Goal: Information Seeking & Learning: Learn about a topic

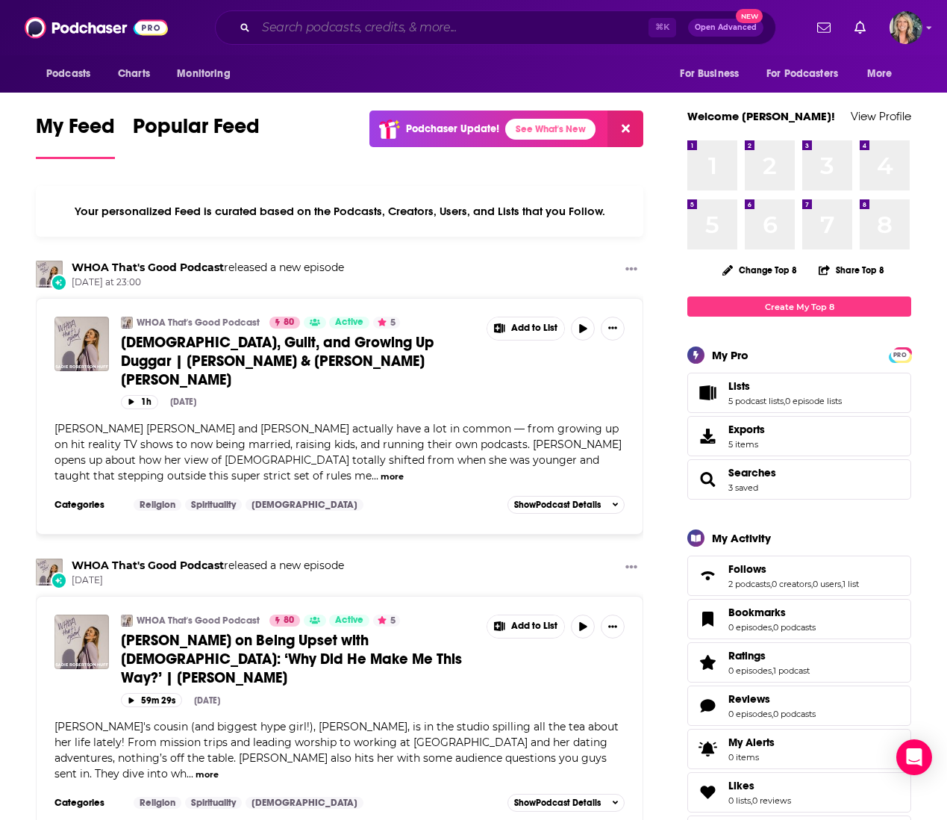
click at [274, 30] on input "Search podcasts, credits, & more..." at bounding box center [452, 28] width 393 height 24
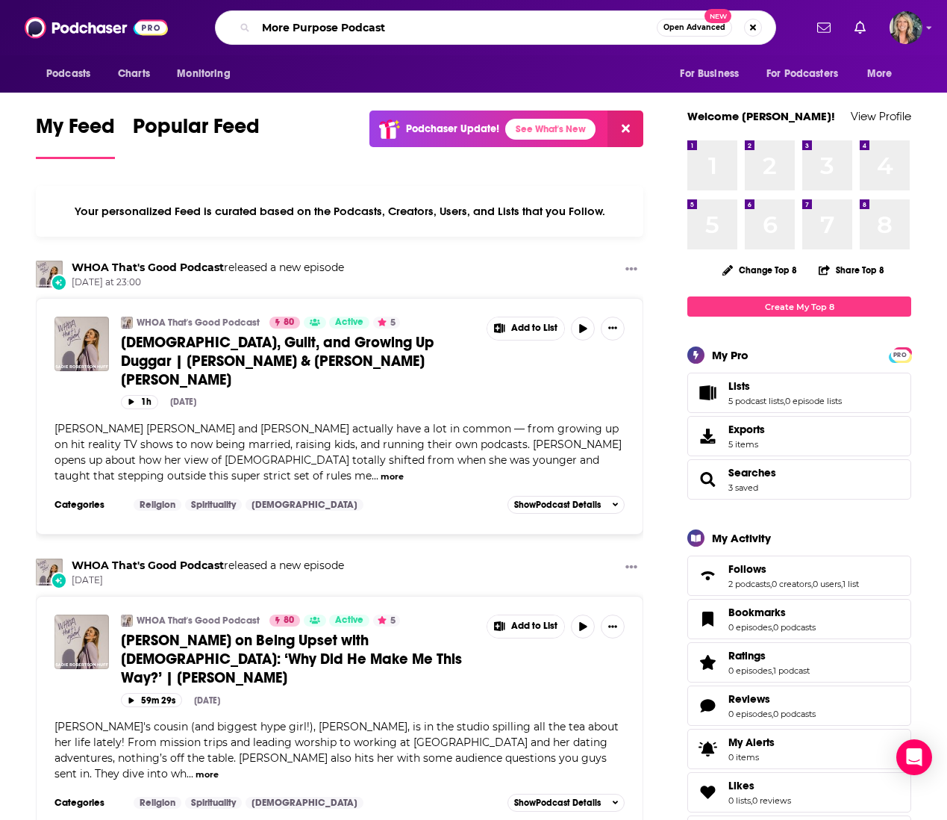
type input "More Purpose Podcast"
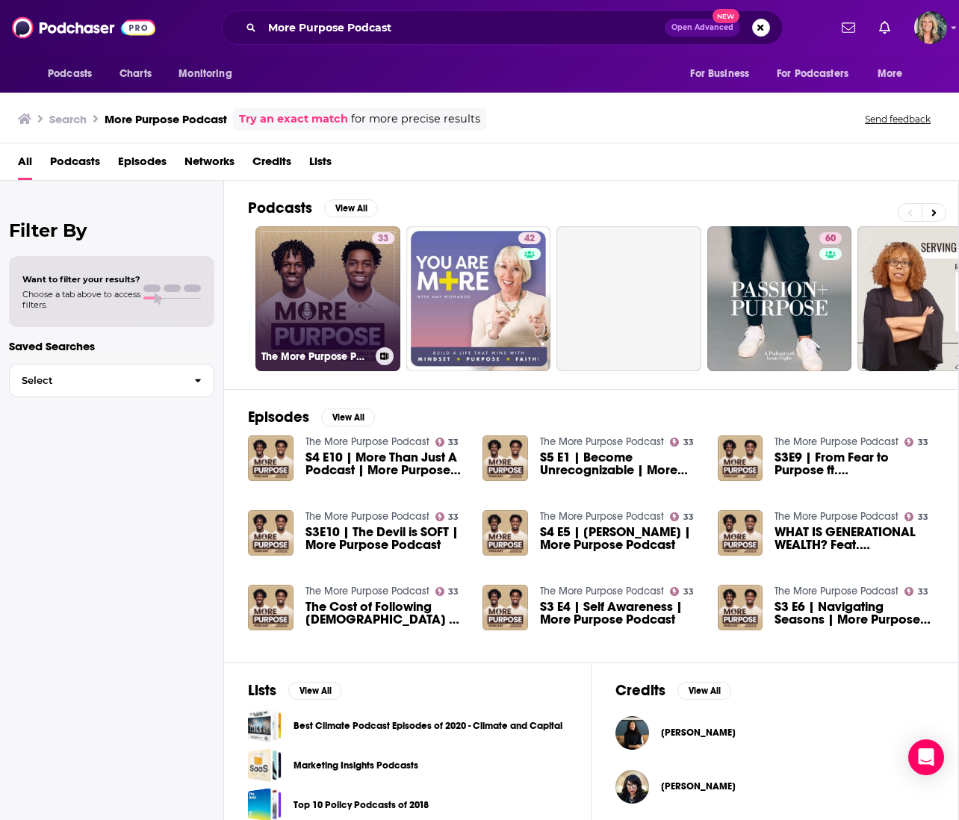
click at [323, 304] on link "33 The More Purpose Podcast" at bounding box center [327, 298] width 145 height 145
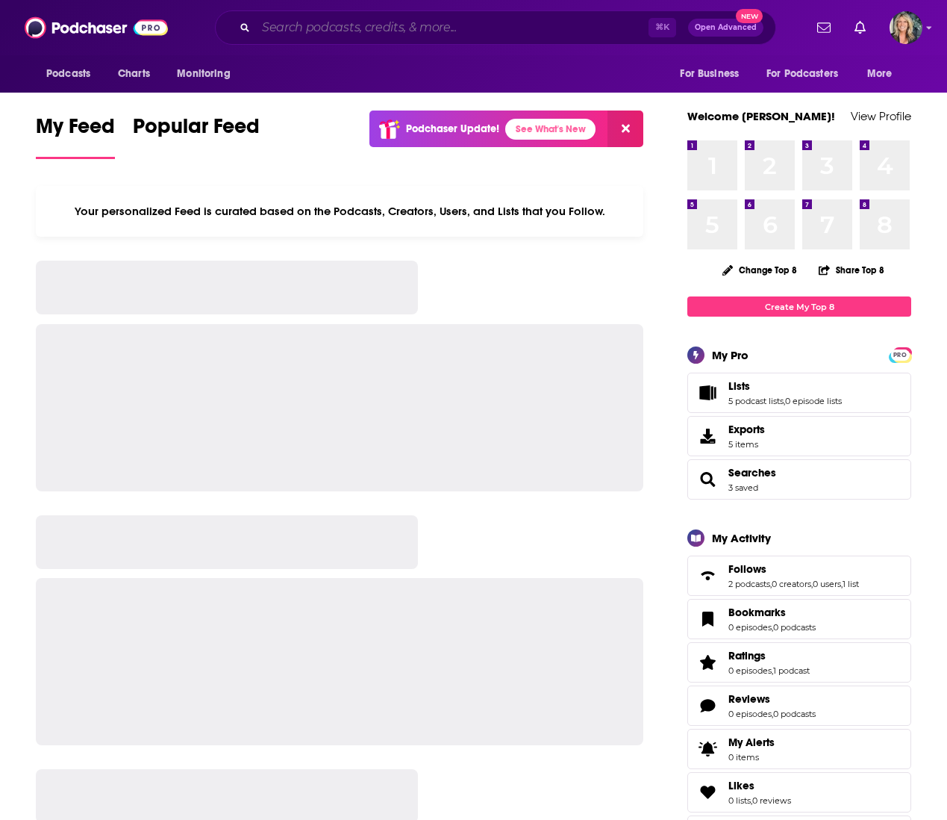
click at [324, 30] on input "Search podcasts, credits, & more..." at bounding box center [452, 28] width 393 height 24
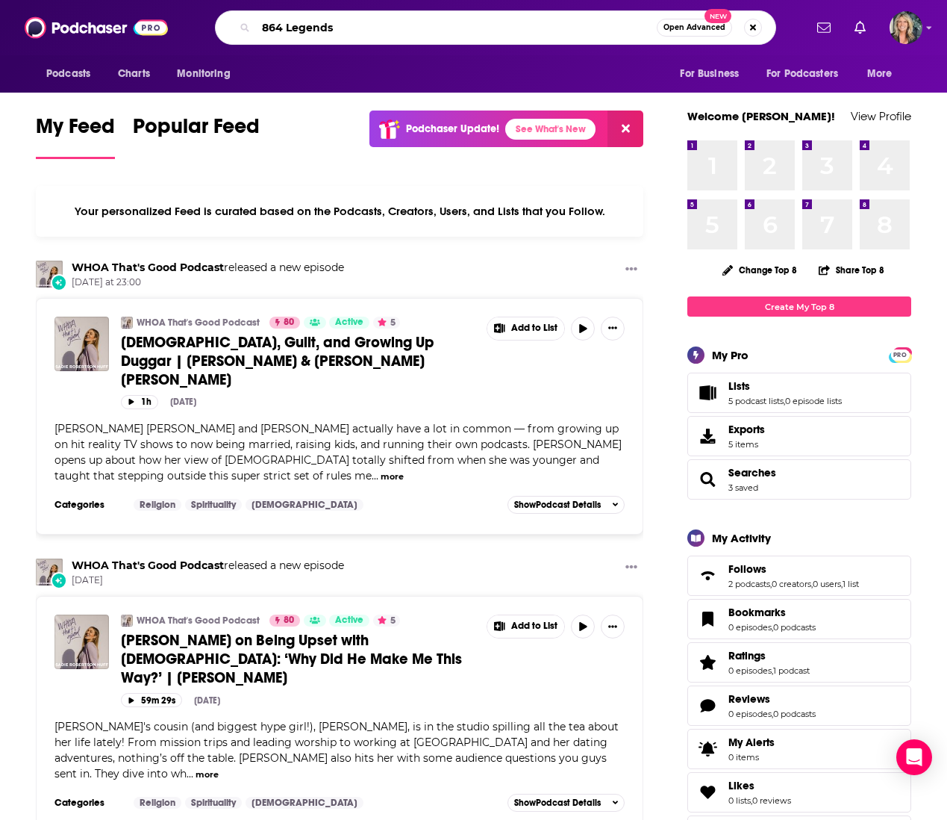
type input "864 Legends"
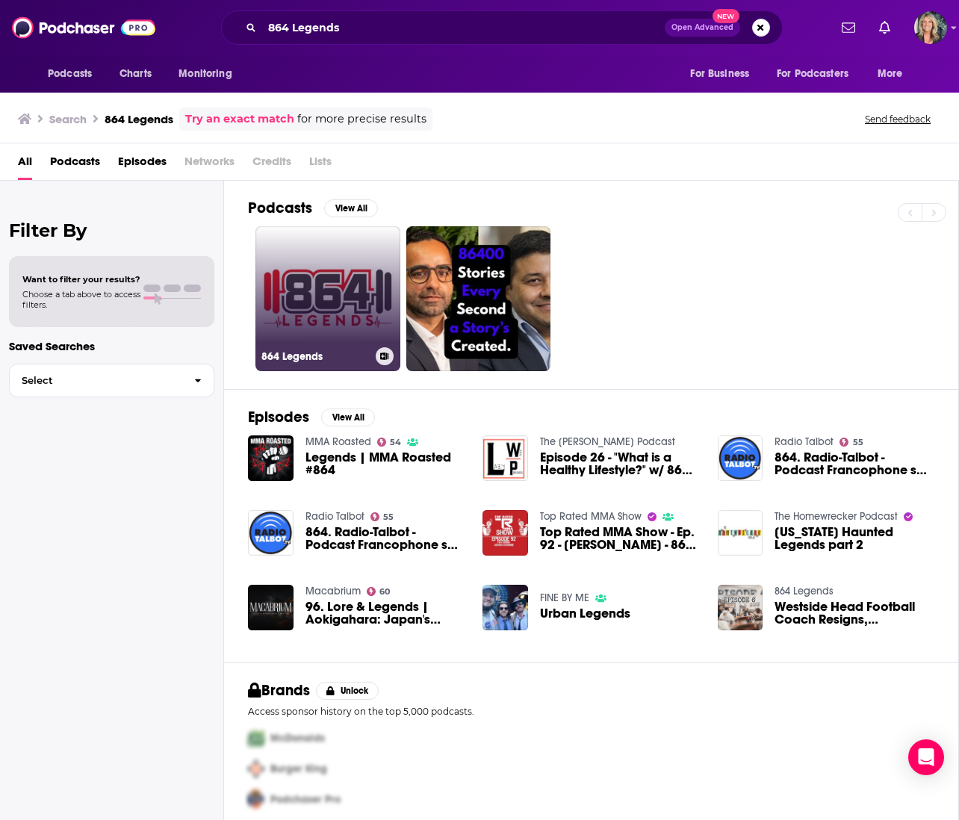
click at [334, 286] on link "864 Legends" at bounding box center [327, 298] width 145 height 145
